Goal: Information Seeking & Learning: Learn about a topic

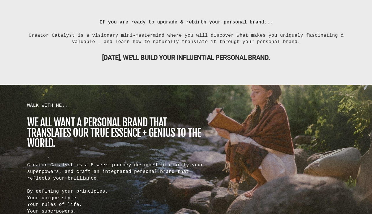
scroll to position [440, 0]
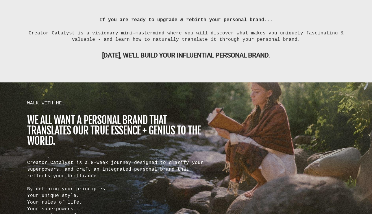
drag, startPoint x: 103, startPoint y: 19, endPoint x: 290, endPoint y: 60, distance: 191.2
click at [290, 59] on div "If you are ready to upgrade & rebirth your personal brand ... Creator Catalyst …" at bounding box center [186, 37] width 324 height 43
copy div "If you are ready to upgrade & rebirth your personal brand ... Creator Catalyst …"
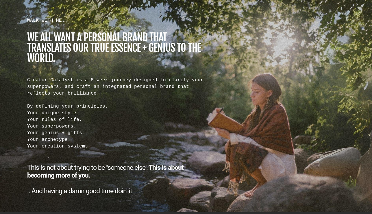
scroll to position [522, 0]
click at [79, 46] on h1 "we all want a personal brand that translates our true essence + genius to the w…" at bounding box center [116, 48] width 179 height 31
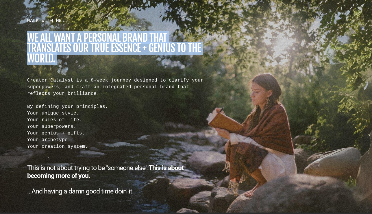
click at [79, 46] on h1 "we all want a personal brand that translates our true essence + genius to the w…" at bounding box center [116, 48] width 179 height 31
copy div "we all want a personal brand that translates our true essence + genius to the w…"
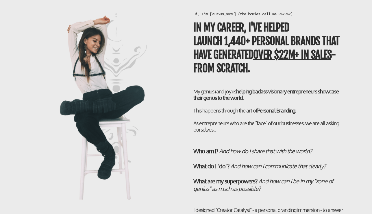
scroll to position [1140, 0]
